Goal: Book appointment/travel/reservation

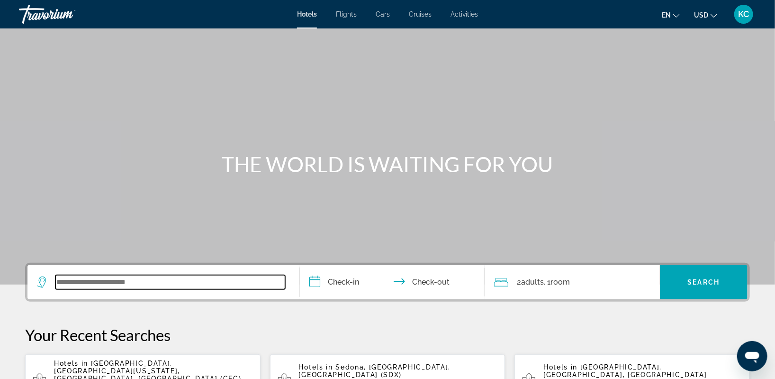
click at [76, 287] on input "Search widget" at bounding box center [170, 282] width 230 height 14
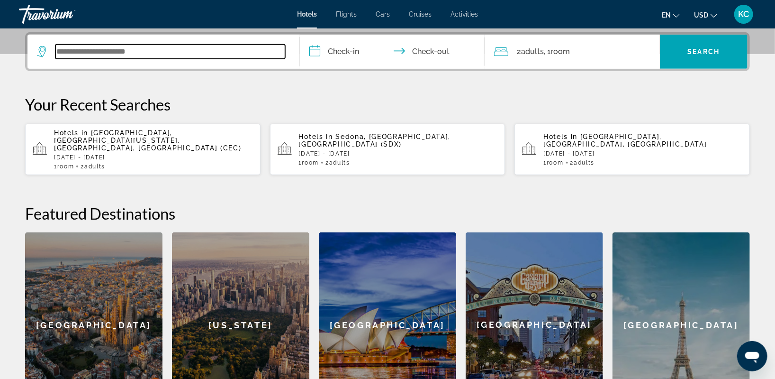
scroll to position [231, 0]
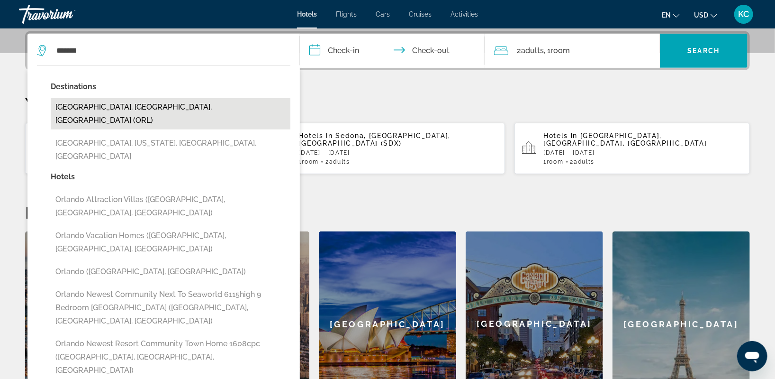
click at [118, 103] on button "Orlando, FL, United States (ORL)" at bounding box center [171, 113] width 240 height 31
type input "**********"
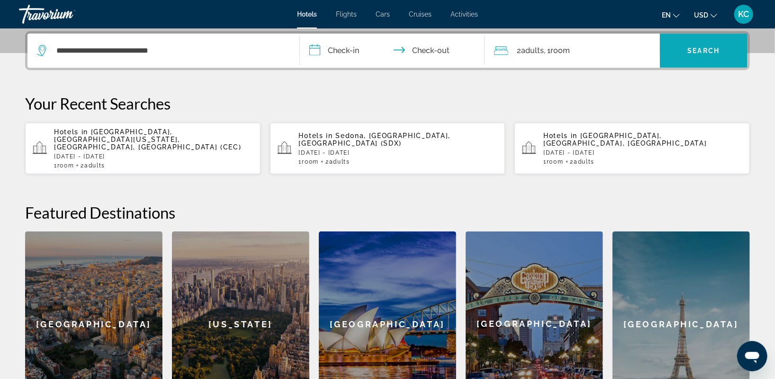
click at [713, 47] on span "Search" at bounding box center [704, 51] width 32 height 8
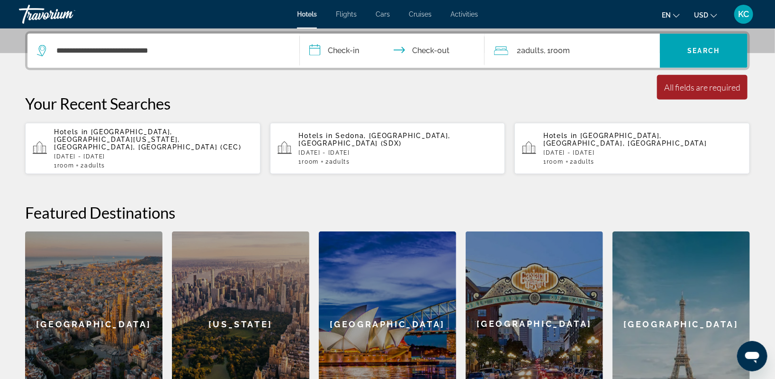
click at [362, 54] on input "**********" at bounding box center [394, 52] width 189 height 37
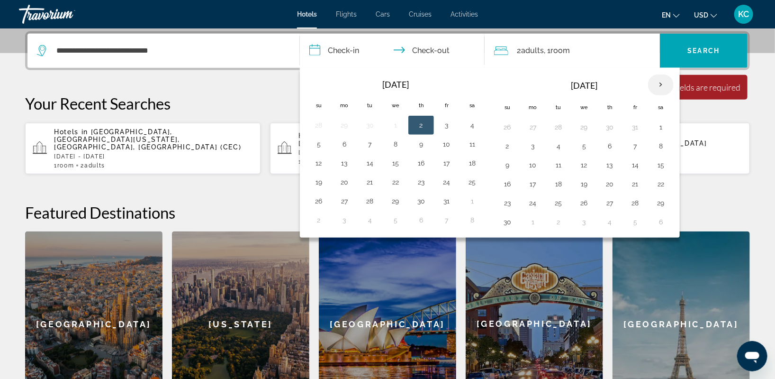
click at [660, 79] on th "Next month" at bounding box center [661, 84] width 26 height 21
click at [660, 78] on th "Next month" at bounding box center [661, 84] width 26 height 21
click at [607, 202] on button "26" at bounding box center [609, 202] width 15 height 13
click at [533, 218] on button "2" at bounding box center [532, 221] width 15 height 13
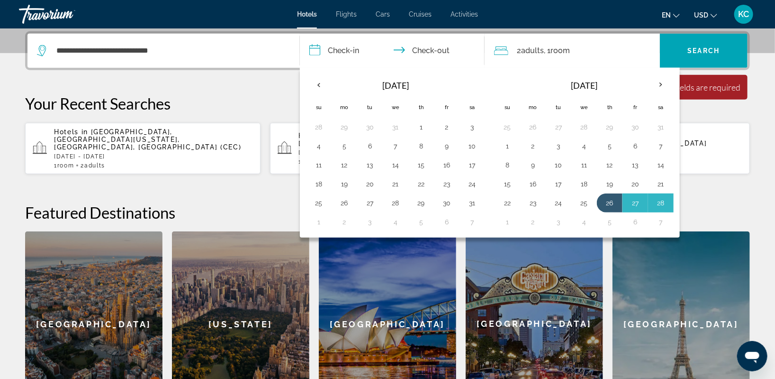
type input "**********"
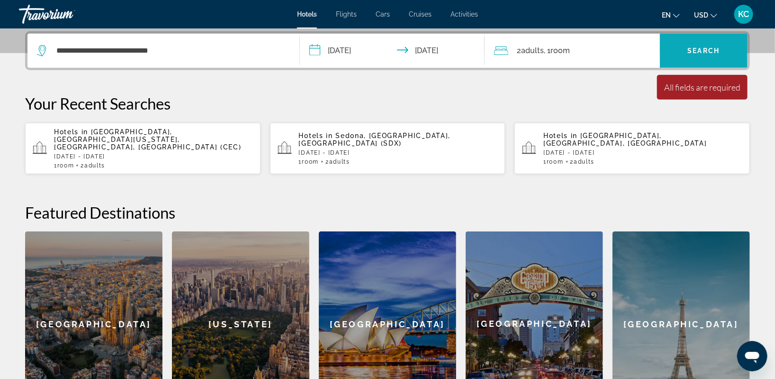
click at [705, 47] on span "Search" at bounding box center [704, 51] width 32 height 8
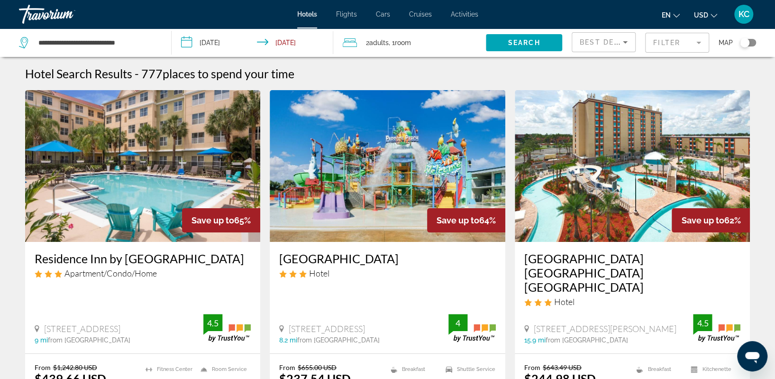
click at [746, 41] on div "Toggle map" at bounding box center [744, 42] width 9 height 9
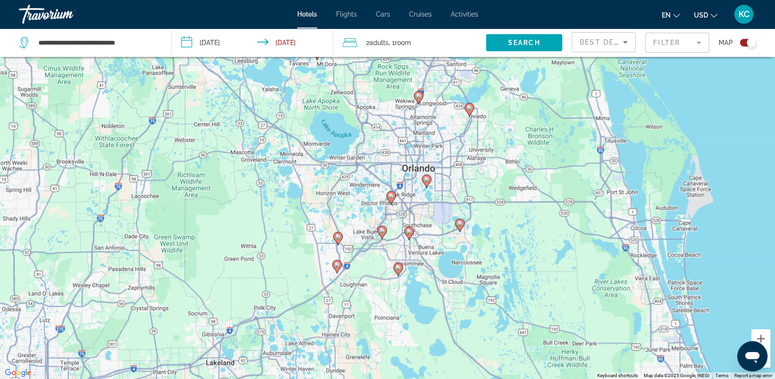
click at [412, 179] on div "To activate drag with keyboard, press Alt + Enter. Once in keyboard drag state,…" at bounding box center [387, 189] width 775 height 379
click at [758, 335] on button "Zoom in" at bounding box center [760, 338] width 19 height 19
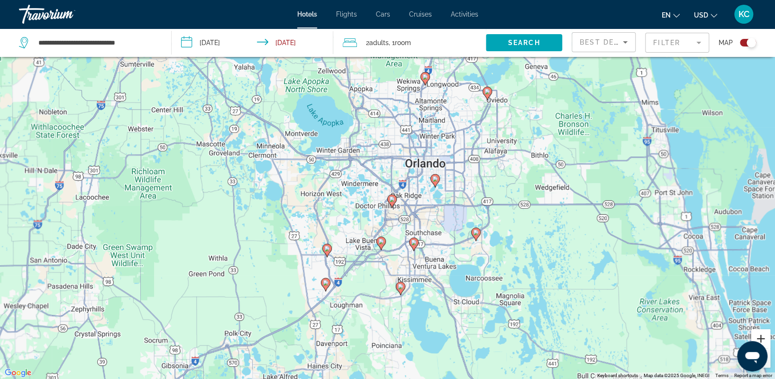
click at [758, 335] on button "Zoom in" at bounding box center [760, 338] width 19 height 19
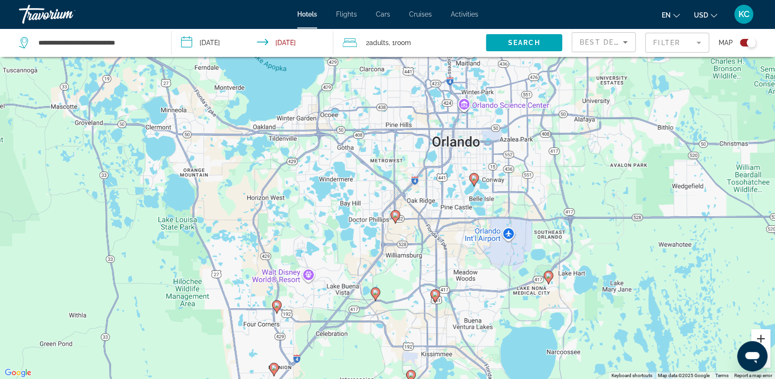
click at [758, 335] on button "Zoom in" at bounding box center [760, 338] width 19 height 19
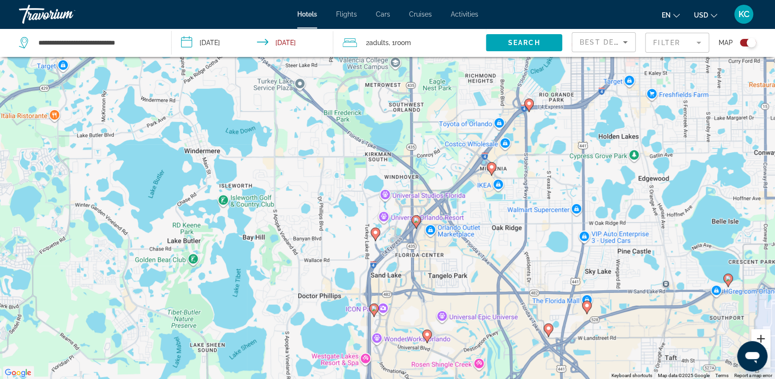
click at [758, 335] on button "Zoom in" at bounding box center [760, 338] width 19 height 19
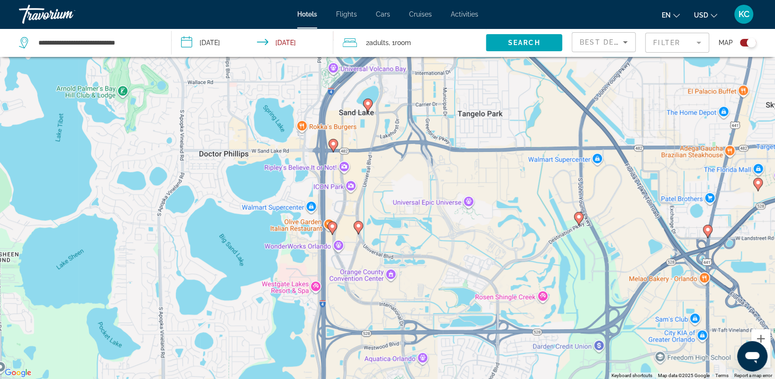
drag, startPoint x: 451, startPoint y: 345, endPoint x: 419, endPoint y: 101, distance: 245.6
click at [419, 101] on div "To activate drag with keyboard, press Alt + Enter. Once in keyboard drag state,…" at bounding box center [387, 189] width 775 height 379
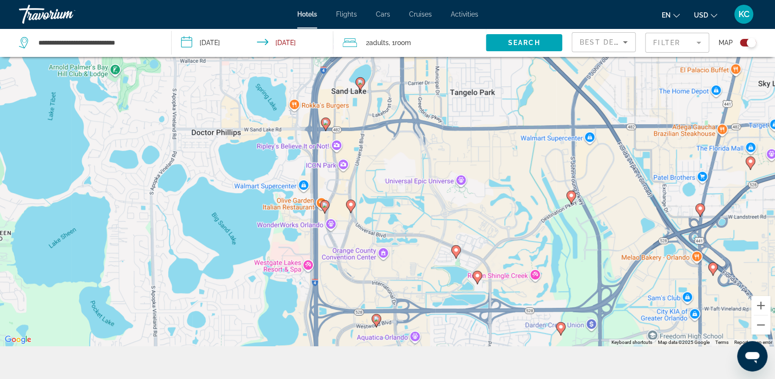
scroll to position [114, 0]
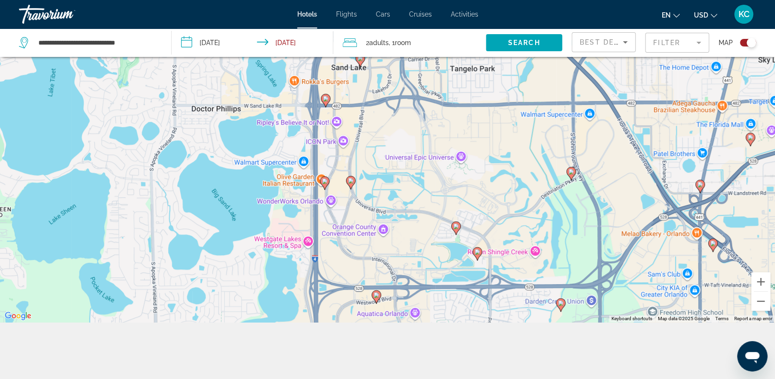
click at [308, 243] on div "To activate drag with keyboard, press Alt + Enter. Once in keyboard drag state,…" at bounding box center [387, 132] width 775 height 379
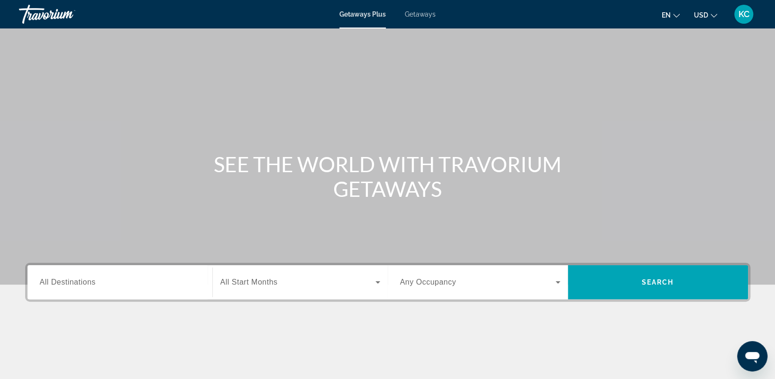
click at [417, 13] on span "Getaways" at bounding box center [420, 14] width 31 height 8
click at [97, 281] on input "Destination All Destinations" at bounding box center [120, 282] width 160 height 11
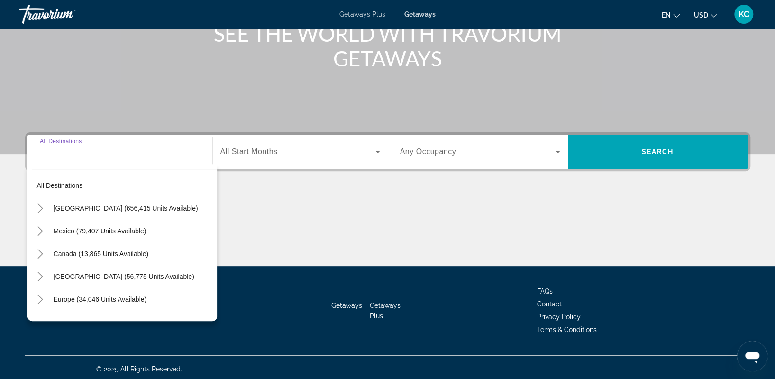
scroll to position [133, 0]
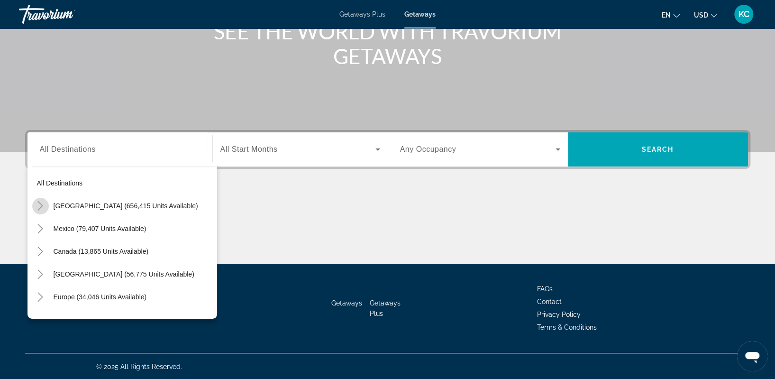
click at [37, 202] on icon "Toggle United States (656,415 units available)" at bounding box center [40, 205] width 9 height 9
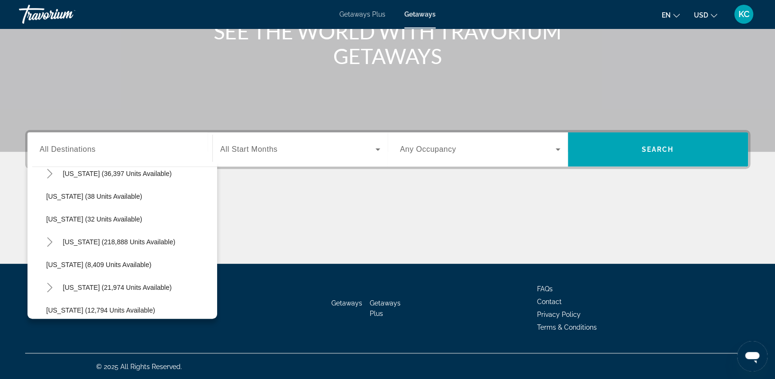
scroll to position [155, 0]
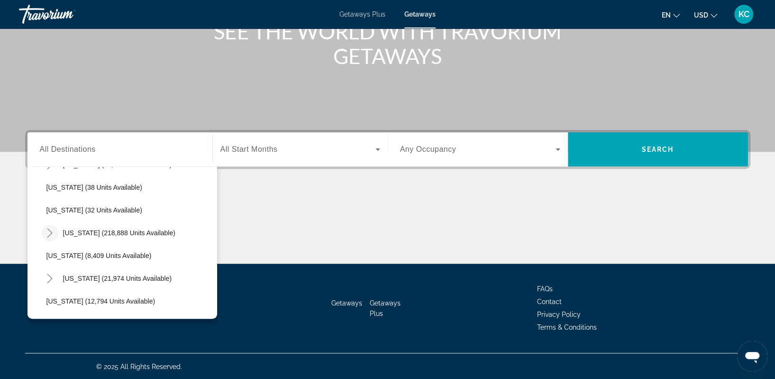
click at [45, 232] on icon "Toggle Florida (218,888 units available)" at bounding box center [49, 232] width 9 height 9
click at [78, 253] on span "[GEOGRAPHIC_DATA] (98,799 units available)" at bounding box center [126, 256] width 141 height 8
type input "**********"
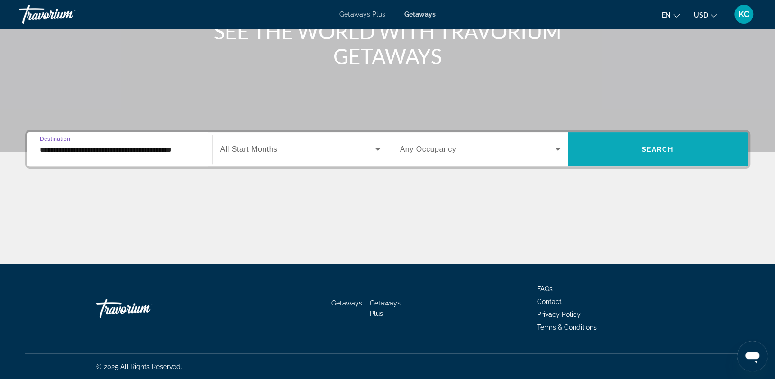
click at [660, 161] on span "Search widget" at bounding box center [658, 149] width 180 height 34
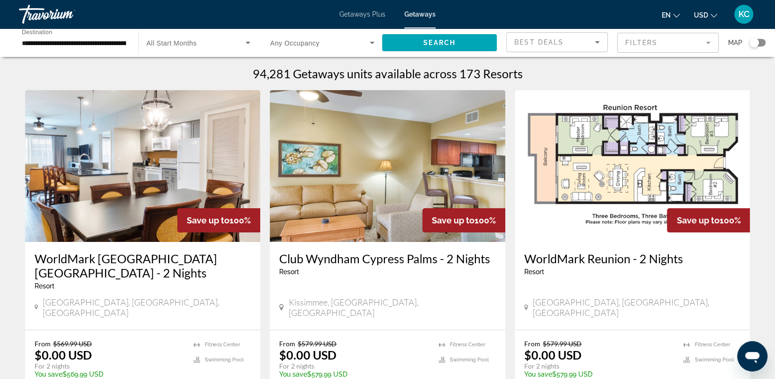
click at [759, 41] on div "Search widget" at bounding box center [757, 43] width 16 height 8
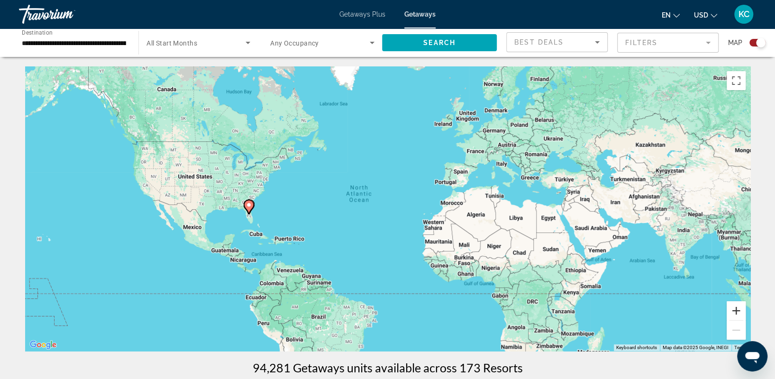
click at [739, 309] on button "Zoom in" at bounding box center [735, 310] width 19 height 19
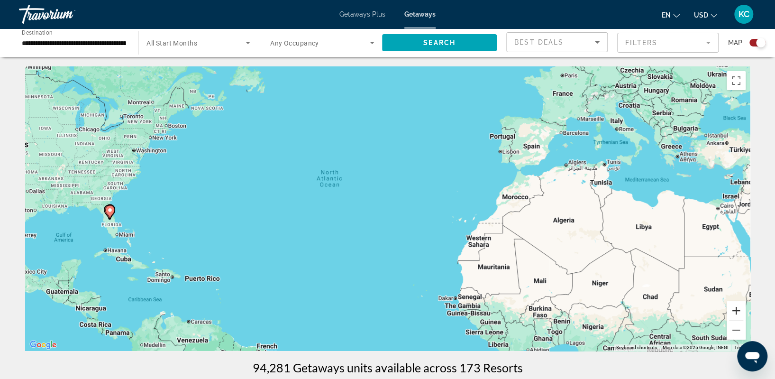
click at [739, 308] on button "Zoom in" at bounding box center [735, 310] width 19 height 19
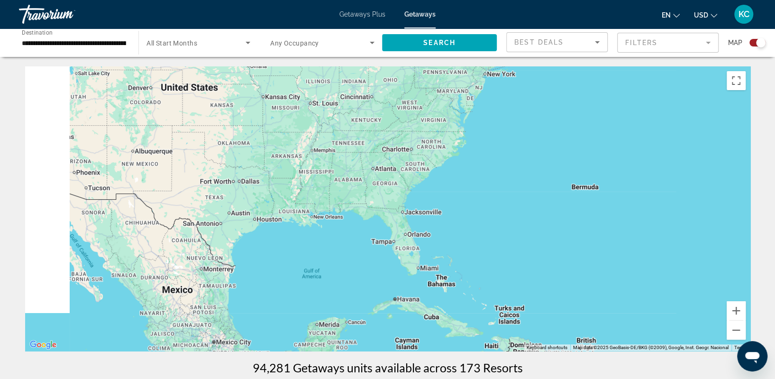
drag, startPoint x: 97, startPoint y: 248, endPoint x: 664, endPoint y: 255, distance: 566.7
click at [664, 255] on div "Main content" at bounding box center [387, 208] width 725 height 284
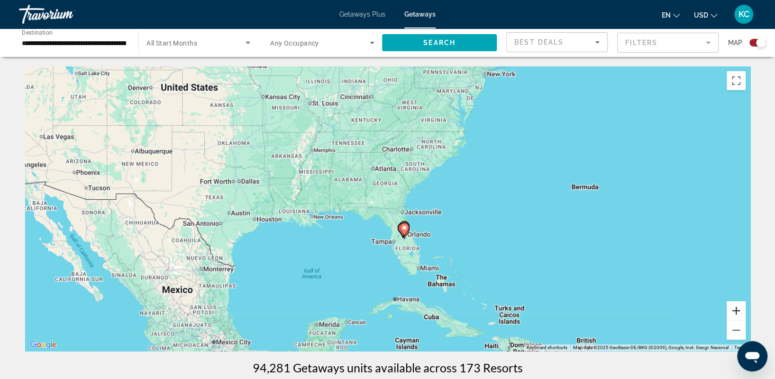
click at [736, 311] on button "Zoom in" at bounding box center [735, 310] width 19 height 19
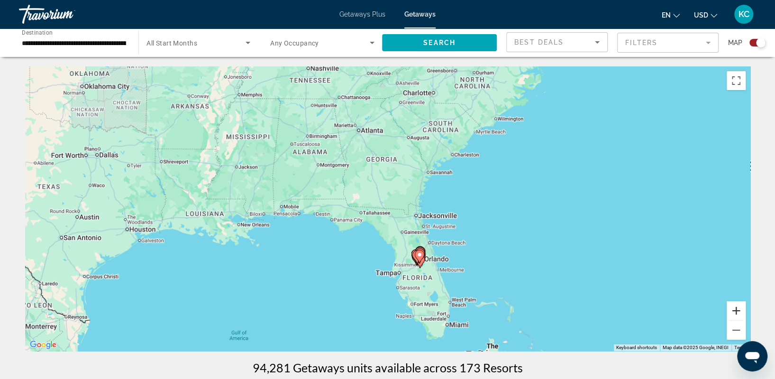
click at [736, 311] on button "Zoom in" at bounding box center [735, 310] width 19 height 19
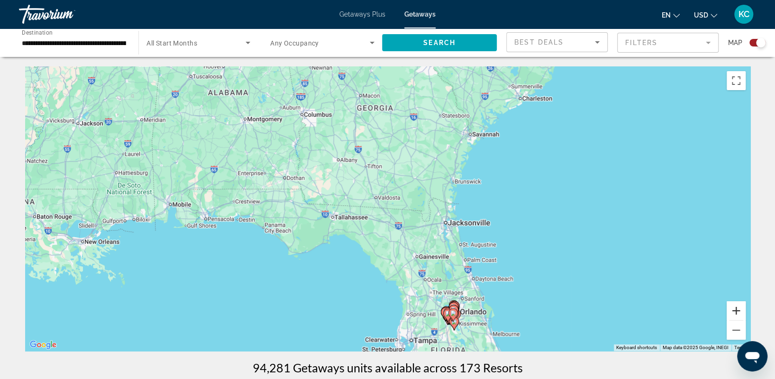
click at [736, 311] on button "Zoom in" at bounding box center [735, 310] width 19 height 19
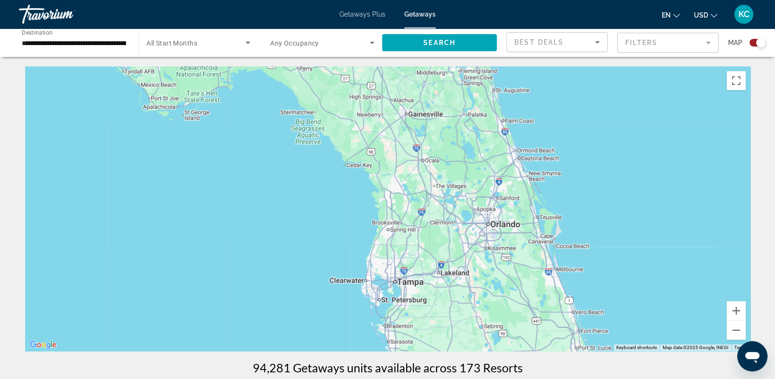
drag, startPoint x: 447, startPoint y: 283, endPoint x: 404, endPoint y: 91, distance: 196.7
click at [404, 91] on div "Main content" at bounding box center [387, 208] width 725 height 284
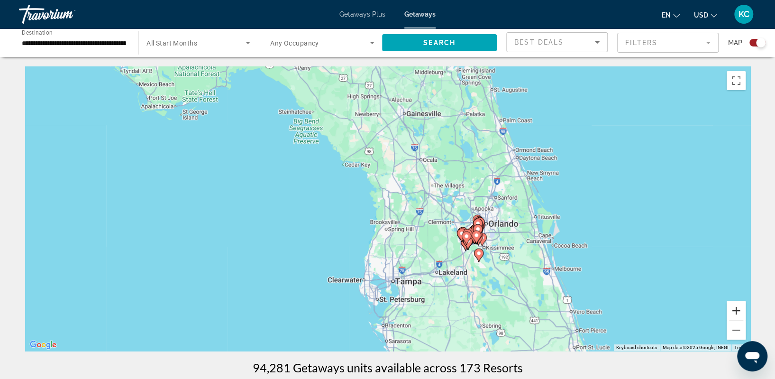
click at [736, 308] on button "Zoom in" at bounding box center [735, 310] width 19 height 19
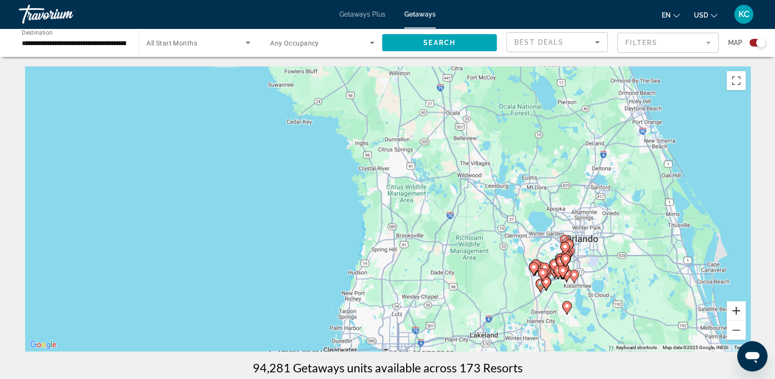
click at [736, 308] on button "Zoom in" at bounding box center [735, 310] width 19 height 19
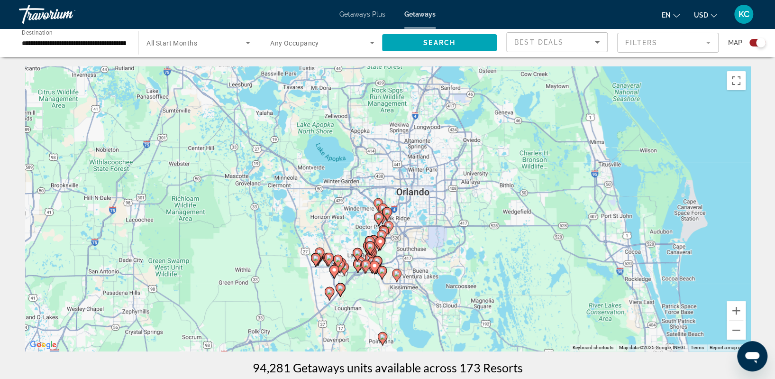
drag, startPoint x: 713, startPoint y: 267, endPoint x: 345, endPoint y: 190, distance: 375.7
click at [345, 190] on div "To activate drag with keyboard, press Alt + Enter. Once in keyboard drag state,…" at bounding box center [387, 208] width 725 height 284
click at [733, 313] on button "Zoom in" at bounding box center [735, 310] width 19 height 19
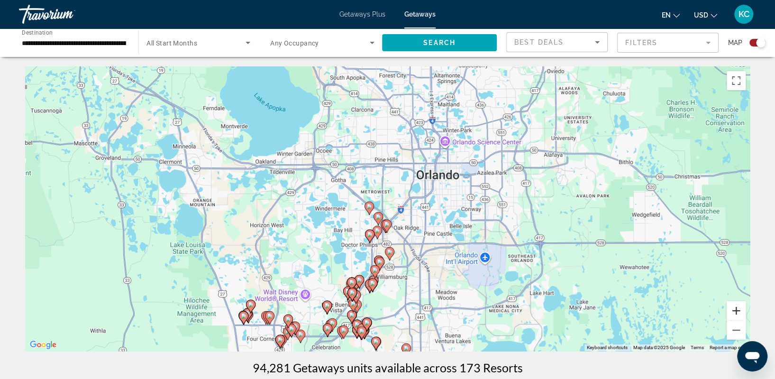
click at [733, 313] on button "Zoom in" at bounding box center [735, 310] width 19 height 19
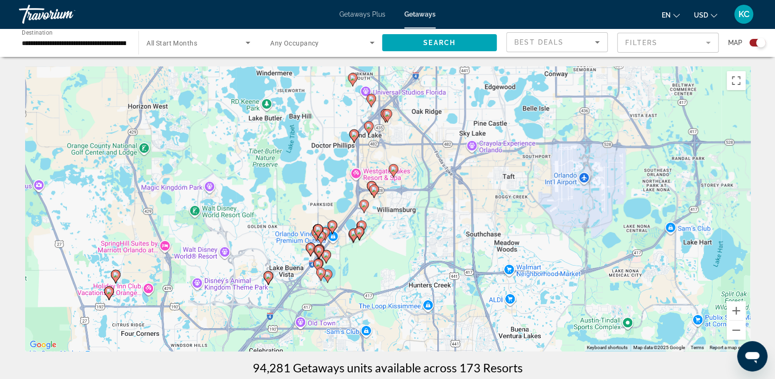
drag, startPoint x: 421, startPoint y: 307, endPoint x: 423, endPoint y: 171, distance: 135.5
click at [423, 171] on div "To activate drag with keyboard, press Alt + Enter. Once in keyboard drag state,…" at bounding box center [387, 208] width 725 height 284
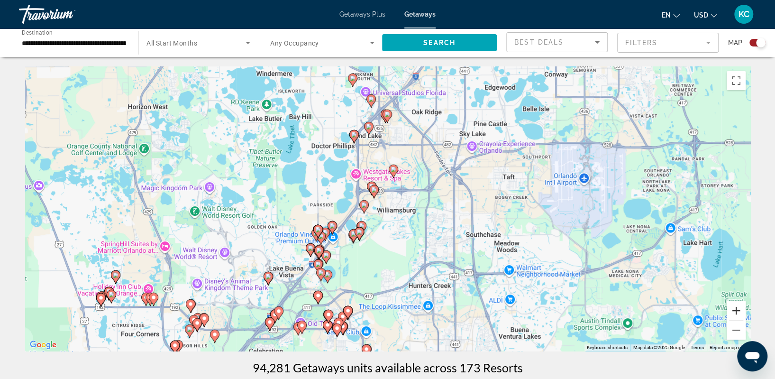
click at [735, 311] on button "Zoom in" at bounding box center [735, 310] width 19 height 19
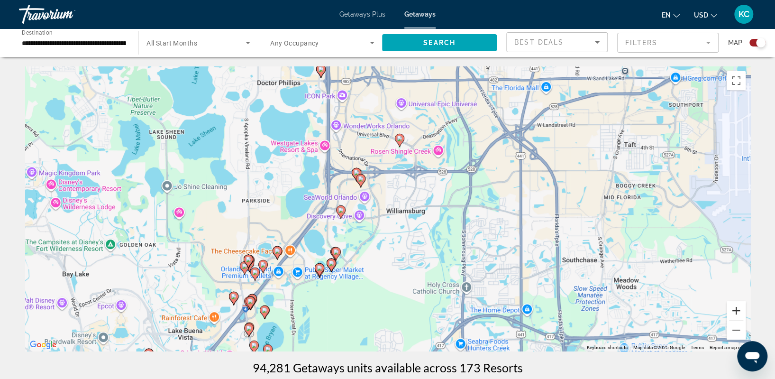
click at [734, 311] on button "Zoom in" at bounding box center [735, 310] width 19 height 19
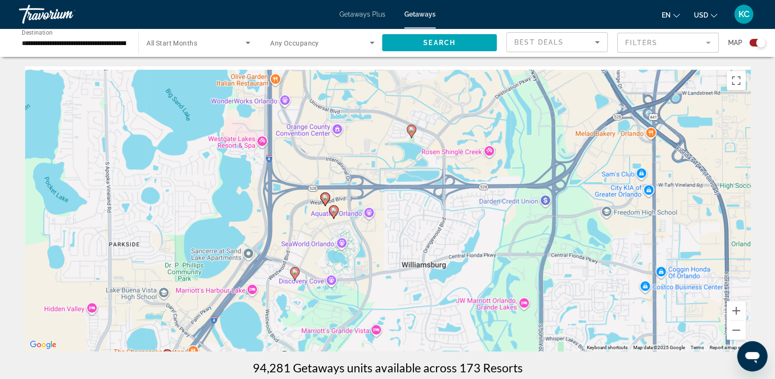
drag, startPoint x: 373, startPoint y: 136, endPoint x: 372, endPoint y: 193, distance: 57.3
click at [372, 193] on div "To activate drag with keyboard, press Alt + Enter. Once in keyboard drag state,…" at bounding box center [387, 208] width 725 height 284
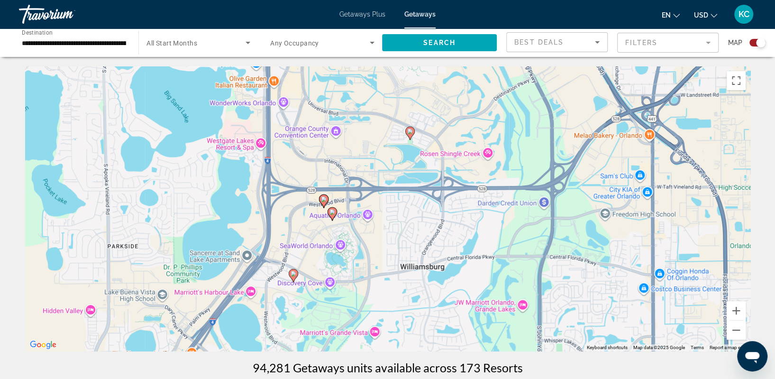
click at [323, 197] on image "Main content" at bounding box center [324, 199] width 6 height 6
type input "**********"
